Goal: Task Accomplishment & Management: Use online tool/utility

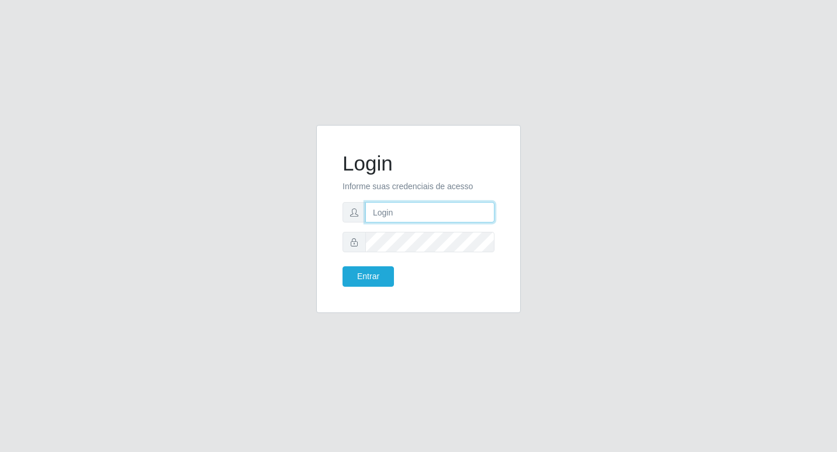
click at [369, 211] on input "text" at bounding box center [429, 212] width 129 height 20
type input "fabianabemais@b6"
click at [356, 270] on button "Entrar" at bounding box center [368, 277] width 51 height 20
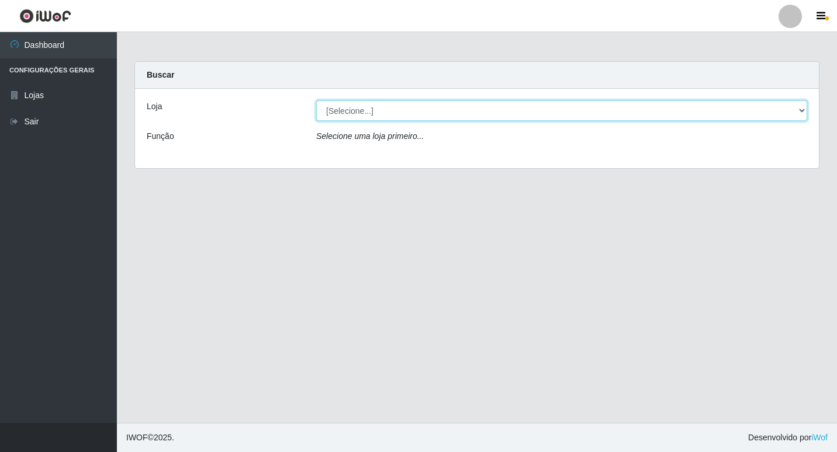
click at [800, 109] on select "[Selecione...] Bemais Supermercados - B6 Colibris" at bounding box center [561, 111] width 491 height 20
select select "406"
click at [316, 101] on select "[Selecione...] Bemais Supermercados - B6 Colibris" at bounding box center [561, 111] width 491 height 20
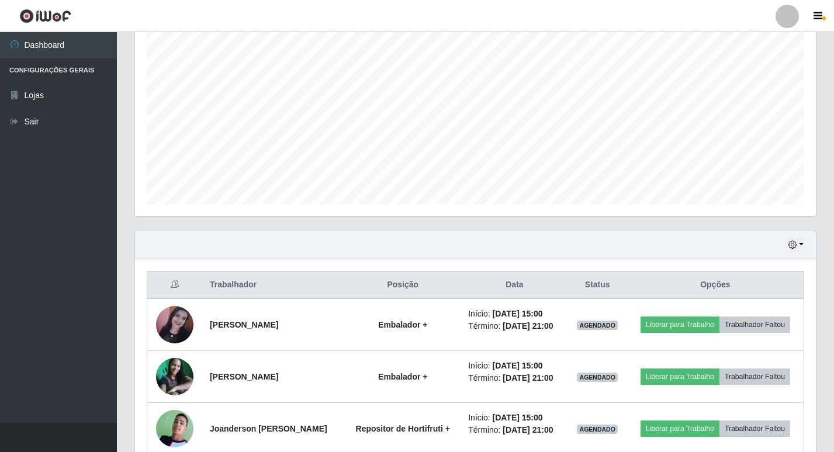
scroll to position [234, 0]
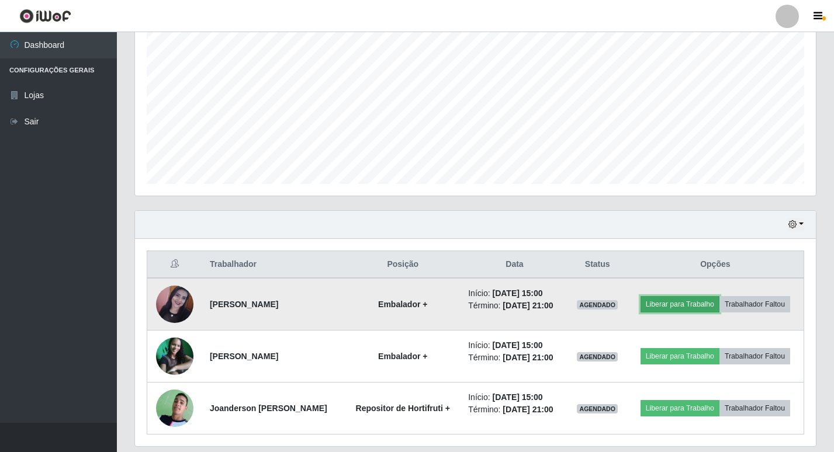
click at [677, 299] on button "Liberar para Trabalho" at bounding box center [680, 304] width 79 height 16
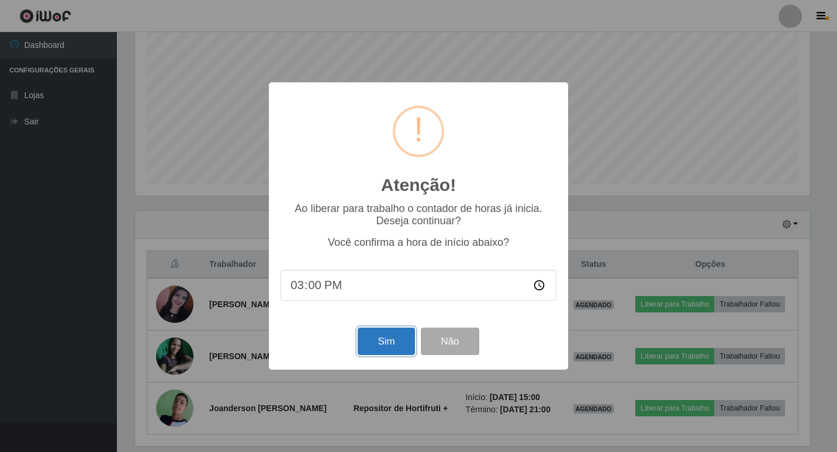
click at [376, 340] on button "Sim" at bounding box center [386, 341] width 57 height 27
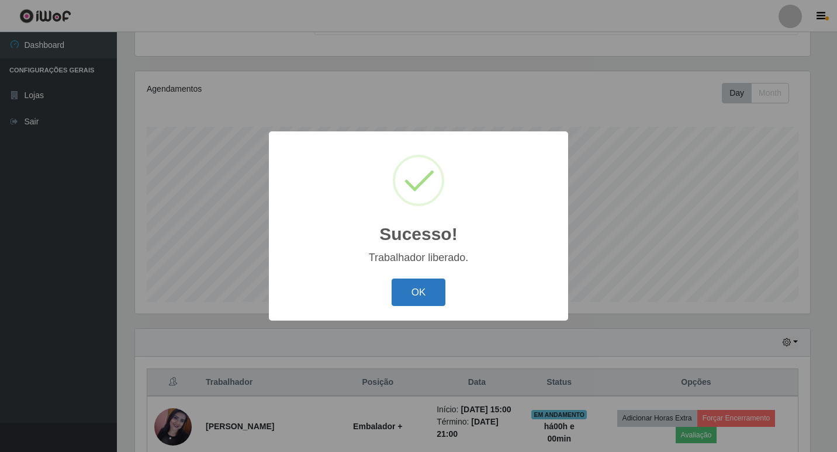
click at [417, 289] on button "OK" at bounding box center [419, 292] width 54 height 27
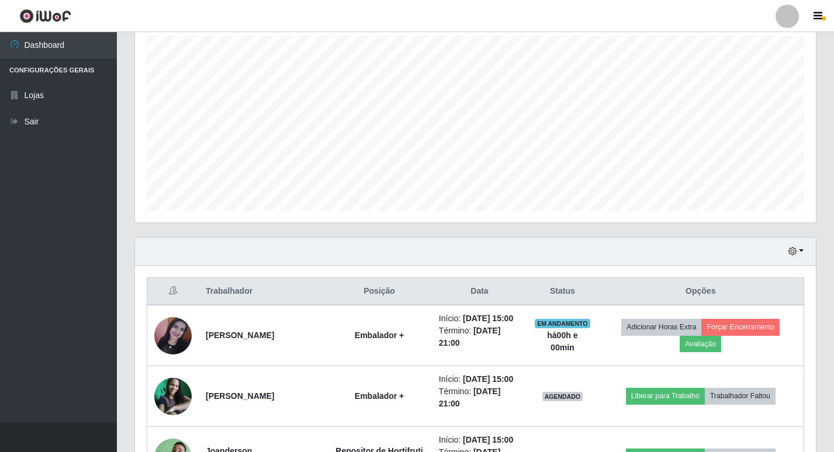
scroll to position [233, 0]
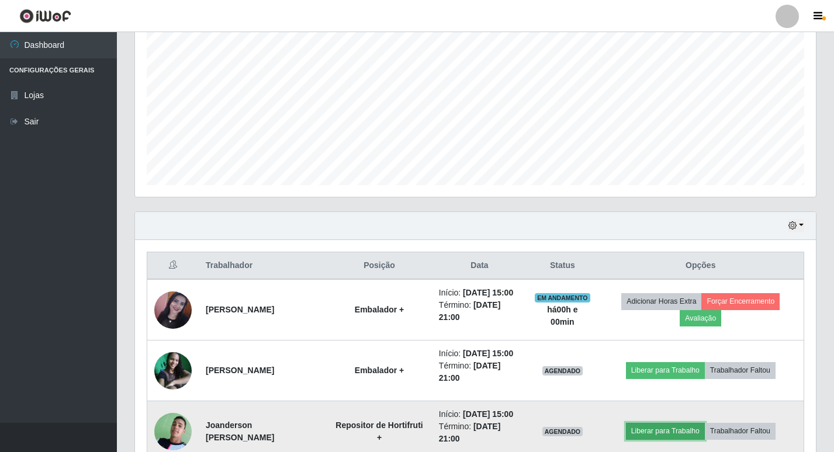
click at [649, 428] on button "Liberar para Trabalho" at bounding box center [665, 431] width 79 height 16
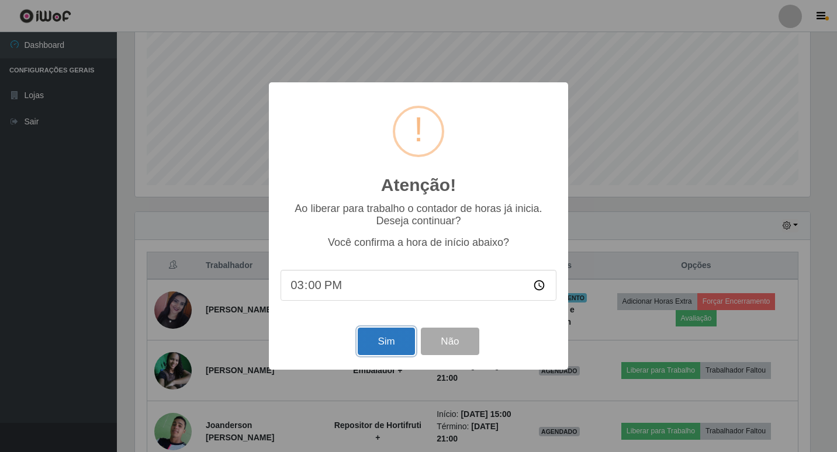
click at [383, 341] on button "Sim" at bounding box center [386, 341] width 57 height 27
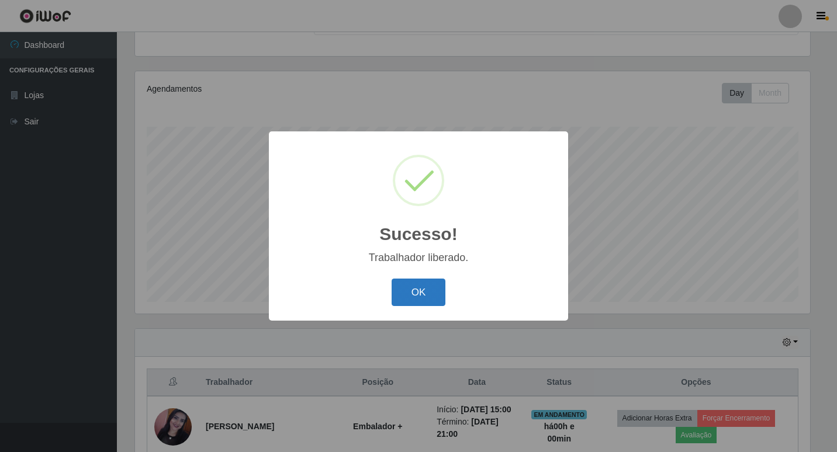
click at [424, 289] on button "OK" at bounding box center [419, 292] width 54 height 27
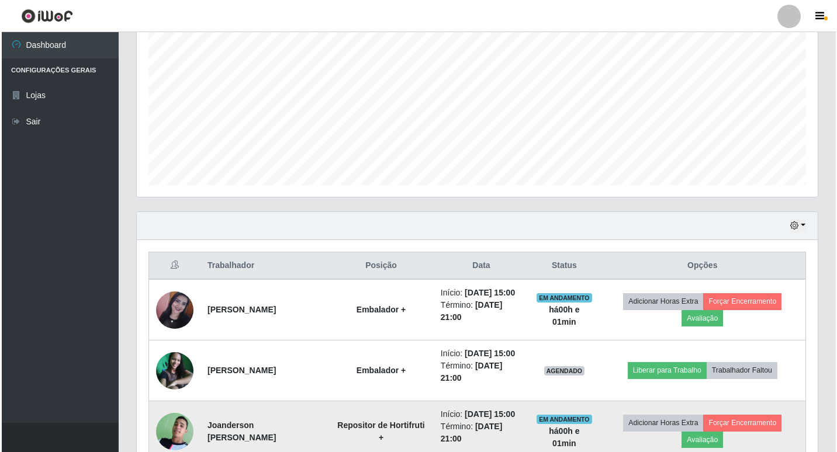
scroll to position [291, 0]
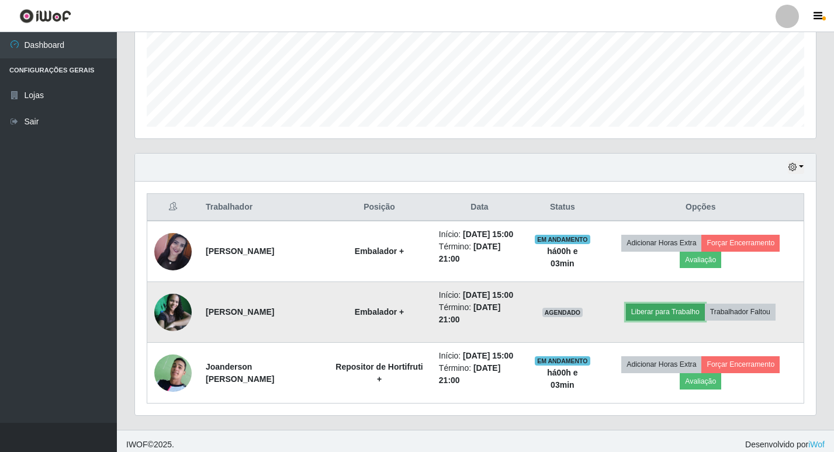
click at [650, 310] on button "Liberar para Trabalho" at bounding box center [665, 312] width 79 height 16
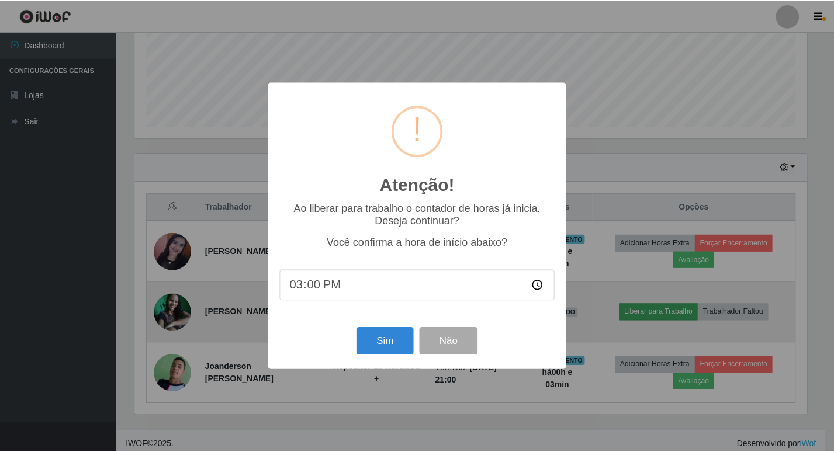
scroll to position [243, 675]
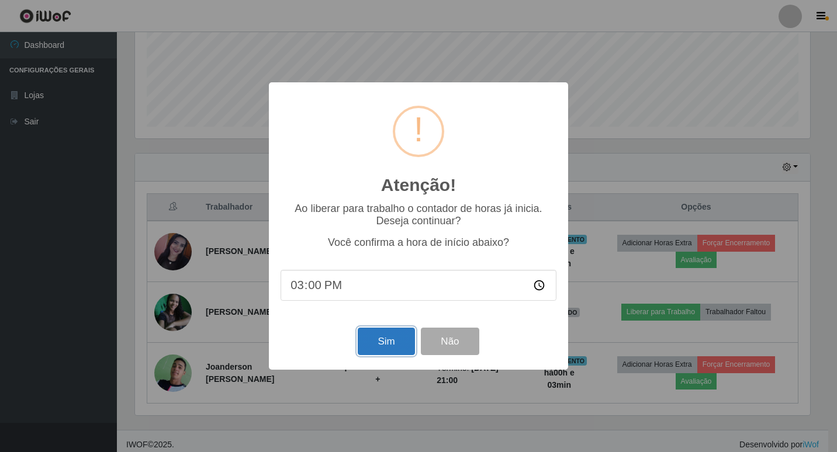
click at [397, 341] on button "Sim" at bounding box center [386, 341] width 57 height 27
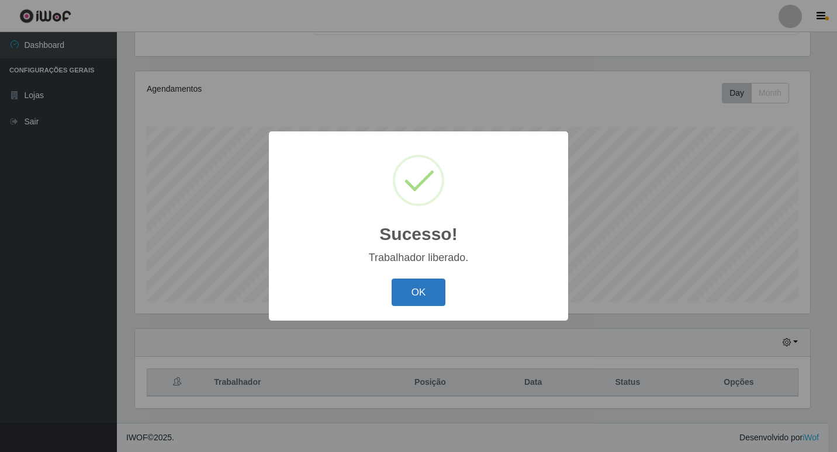
click at [420, 291] on button "OK" at bounding box center [419, 292] width 54 height 27
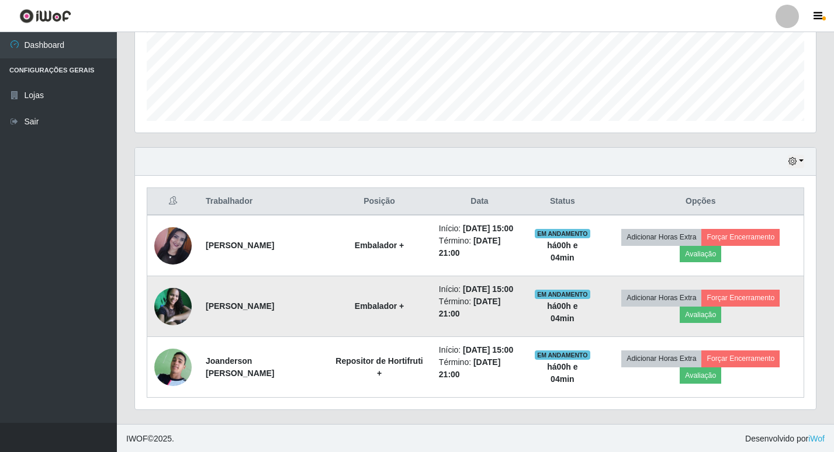
scroll to position [298, 0]
